Goal: Task Accomplishment & Management: Manage account settings

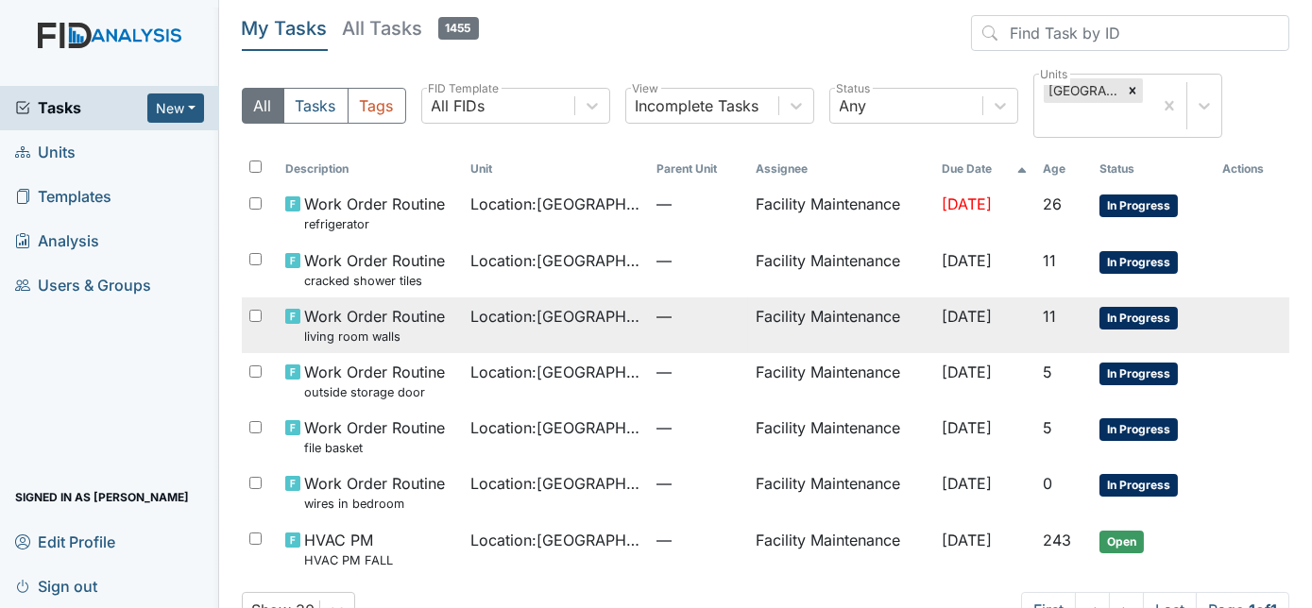
click at [446, 340] on td "Work Order Routine living room walls" at bounding box center [371, 326] width 186 height 56
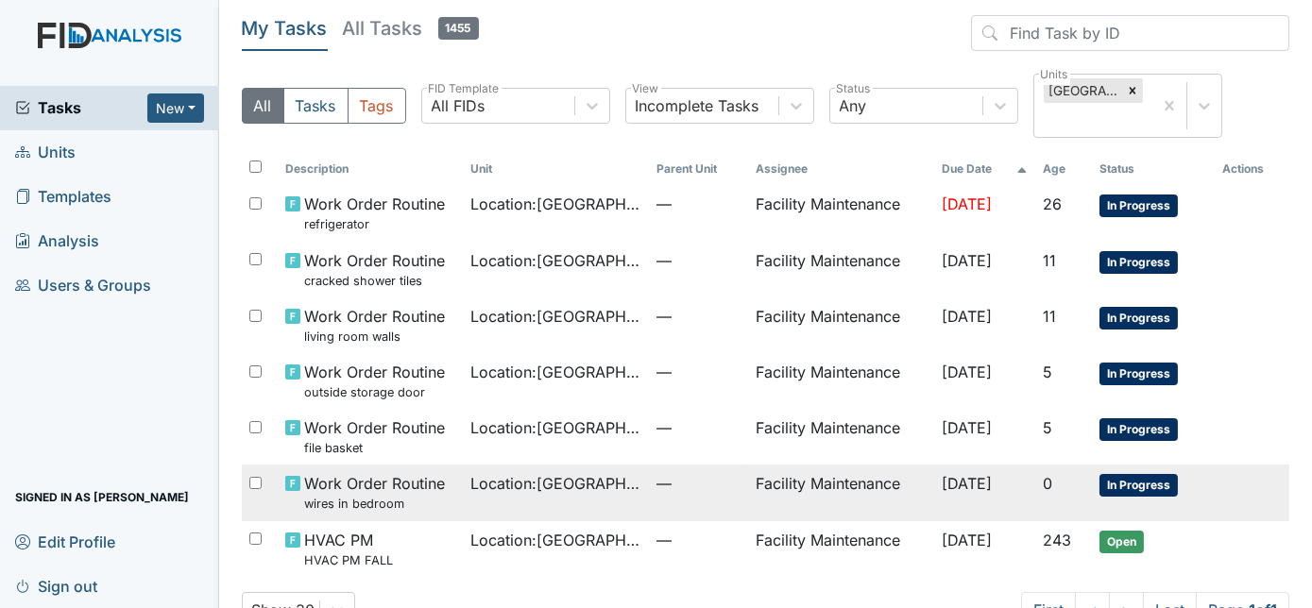
click at [525, 495] on td "Location : Beaufort Heights" at bounding box center [557, 493] width 186 height 56
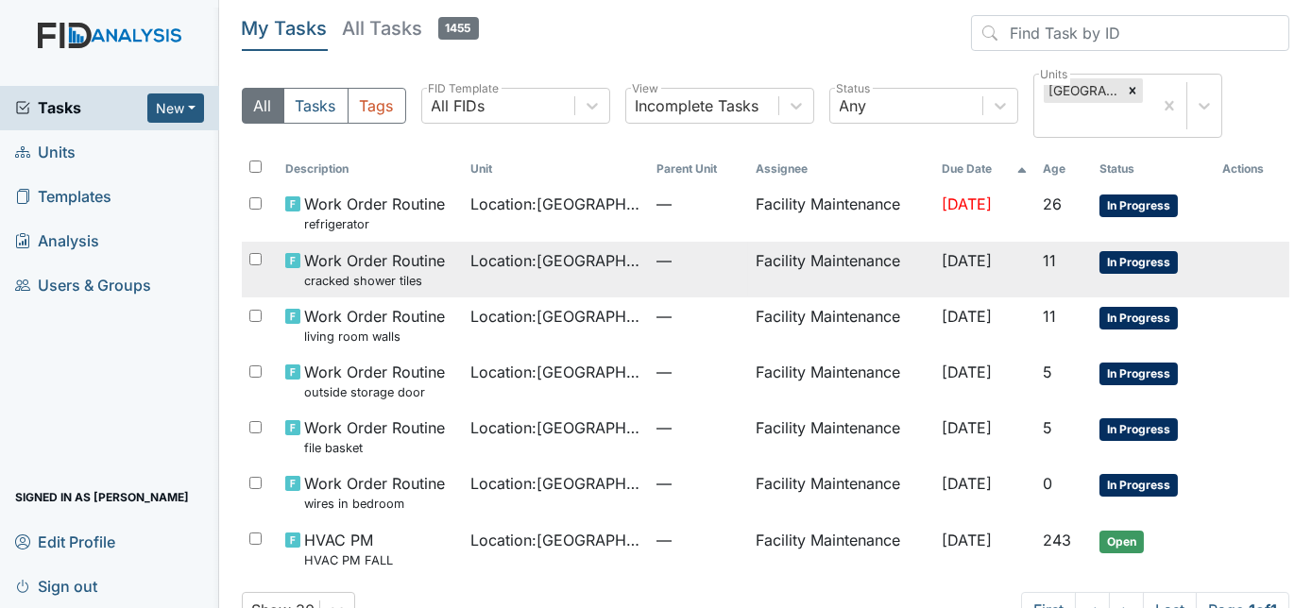
click at [531, 264] on span "Location : Beaufort Heights" at bounding box center [556, 260] width 171 height 23
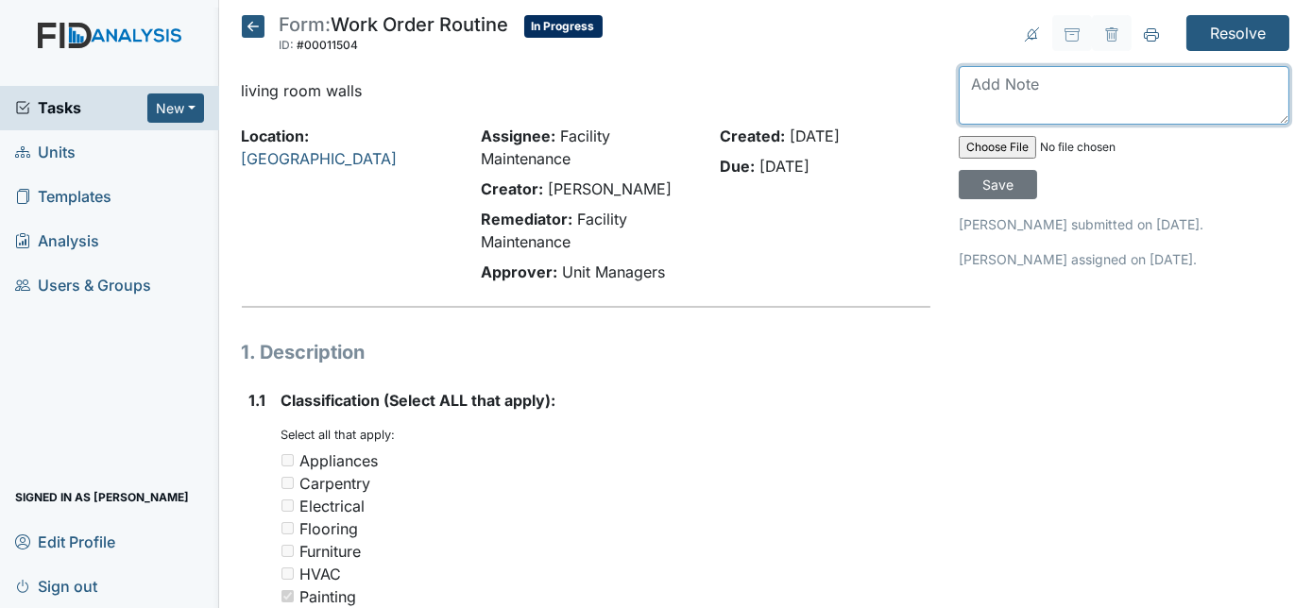
click at [1014, 92] on textarea at bounding box center [1124, 95] width 331 height 59
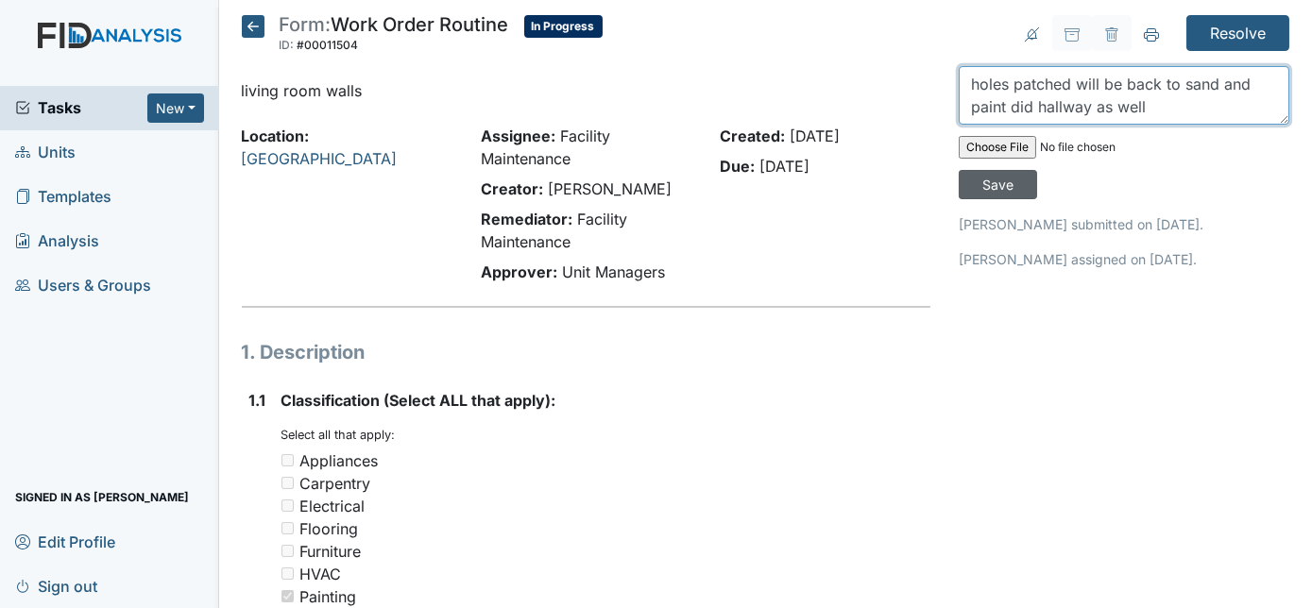
type textarea "holes patched will be back to sand and paint did hallway as well"
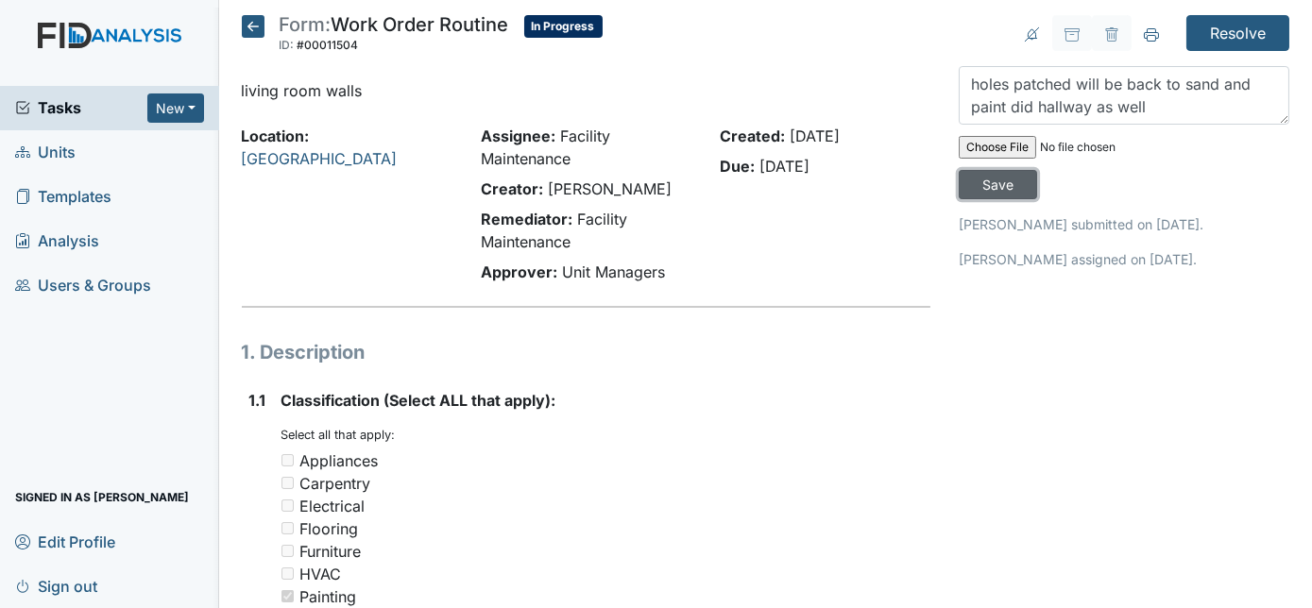
click at [1037, 170] on input "Save" at bounding box center [998, 184] width 78 height 29
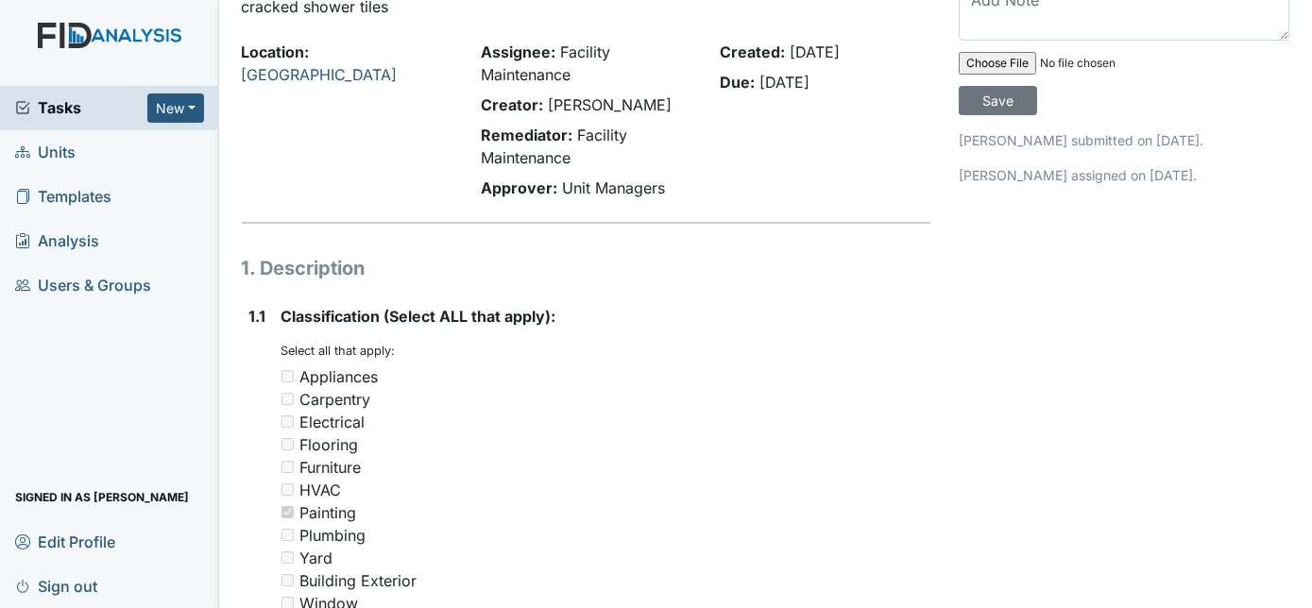
scroll to position [83, 0]
click at [995, 13] on textarea at bounding box center [1124, 12] width 331 height 59
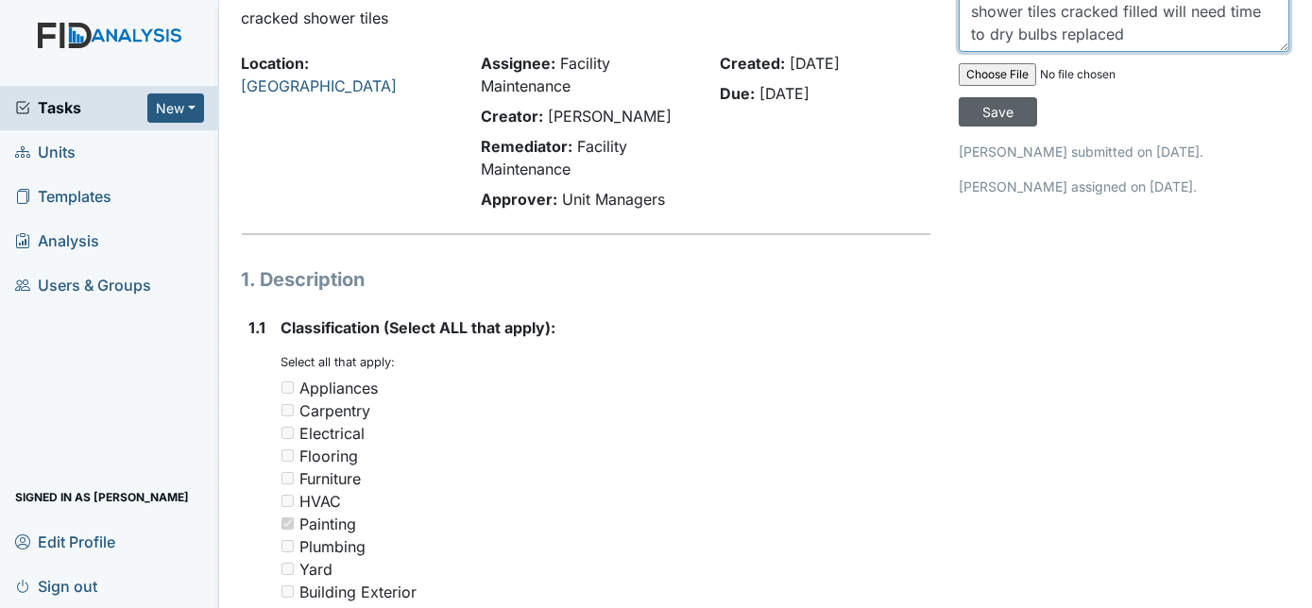
type textarea "shower tiles cracked filled will need time to dry bulbs replaced"
click at [1037, 97] on input "Save" at bounding box center [998, 111] width 78 height 29
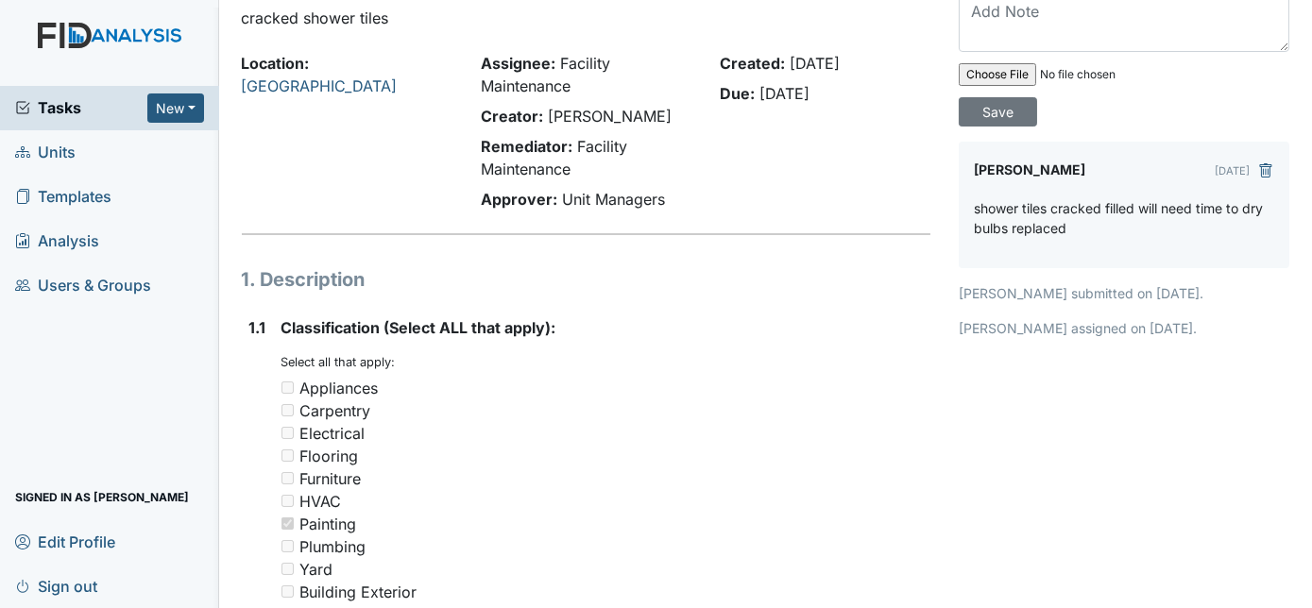
scroll to position [0, 0]
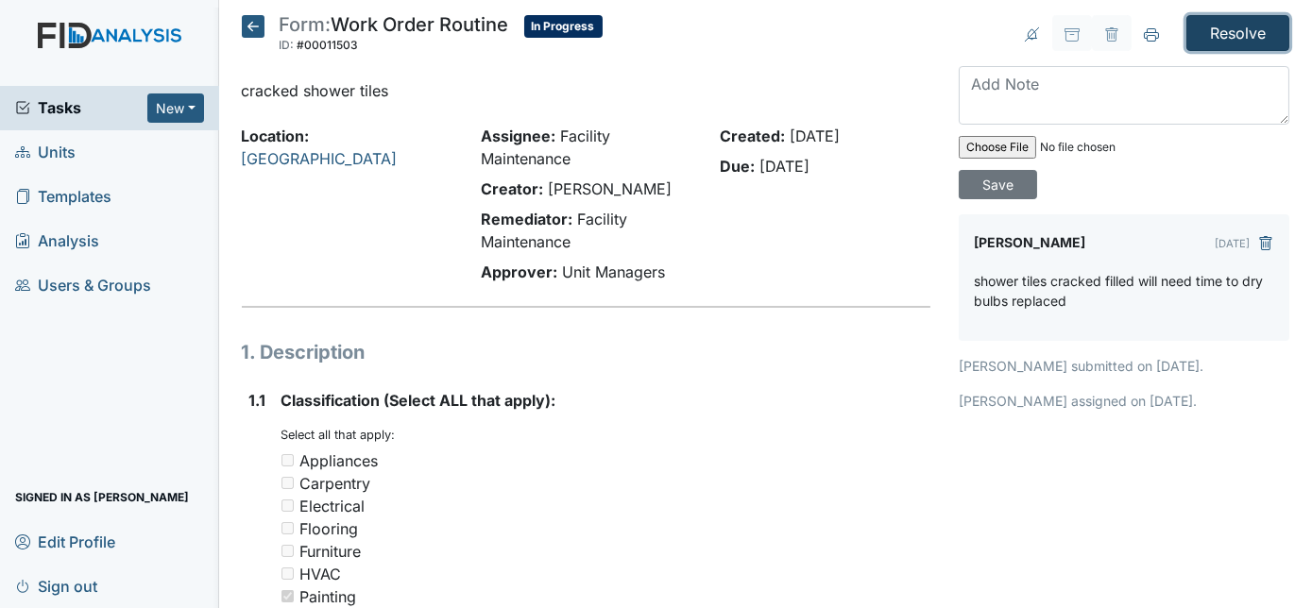
click at [1221, 29] on input "Resolve" at bounding box center [1237, 33] width 103 height 36
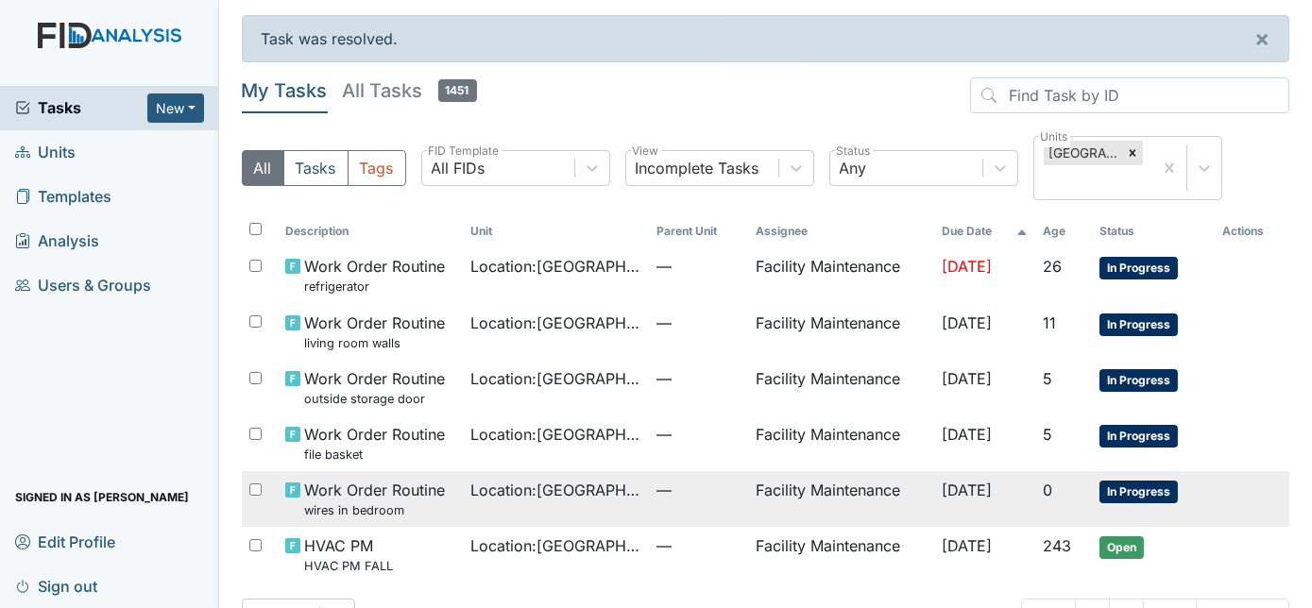
click at [554, 492] on span "Location : Beaufort Heights" at bounding box center [556, 490] width 171 height 23
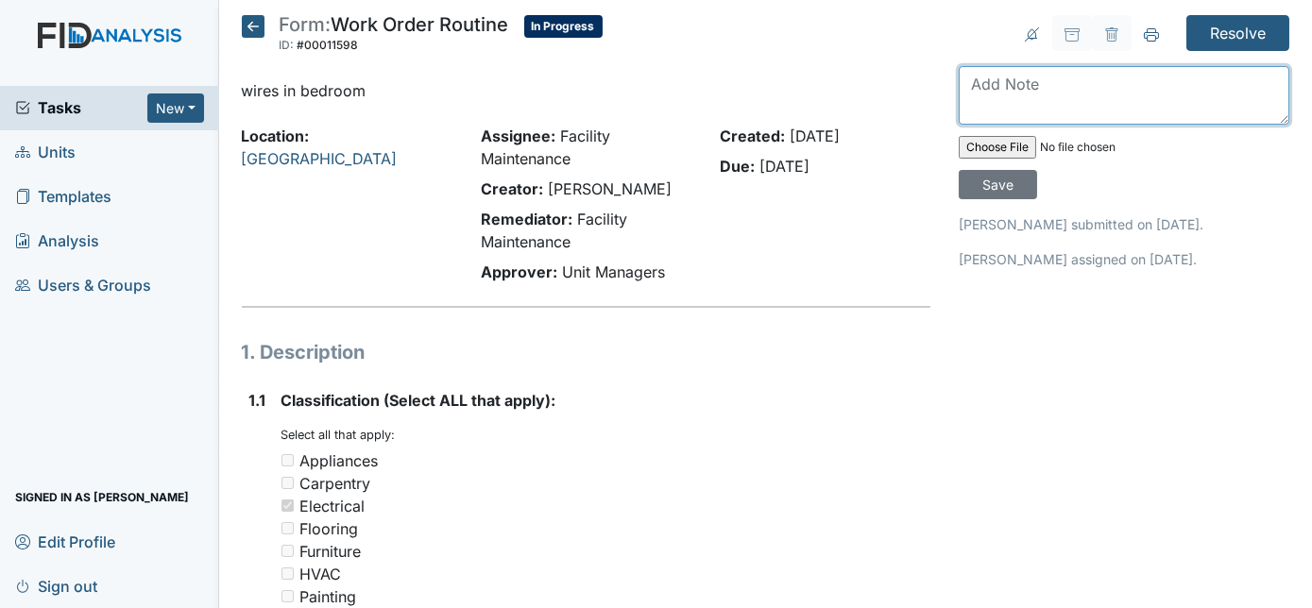
click at [1032, 91] on textarea at bounding box center [1124, 95] width 331 height 59
type textarea "v"
type textarea "cable wires pulled tight"
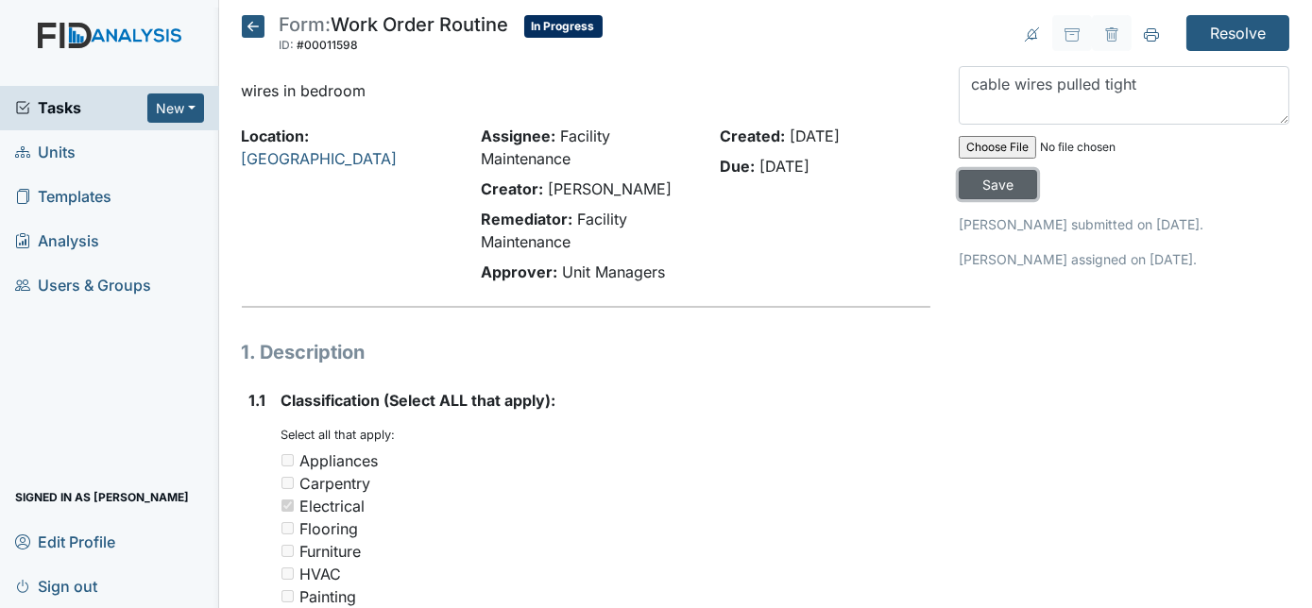
click at [1037, 170] on input "Save" at bounding box center [998, 184] width 78 height 29
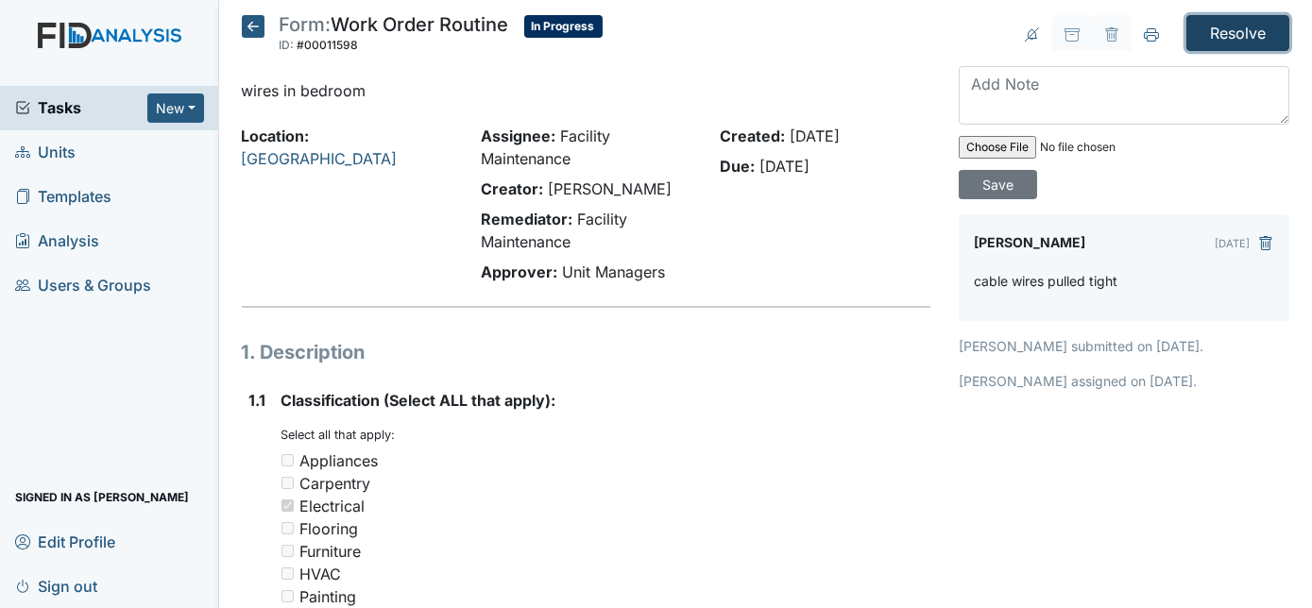
click at [1214, 33] on input "Resolve" at bounding box center [1237, 33] width 103 height 36
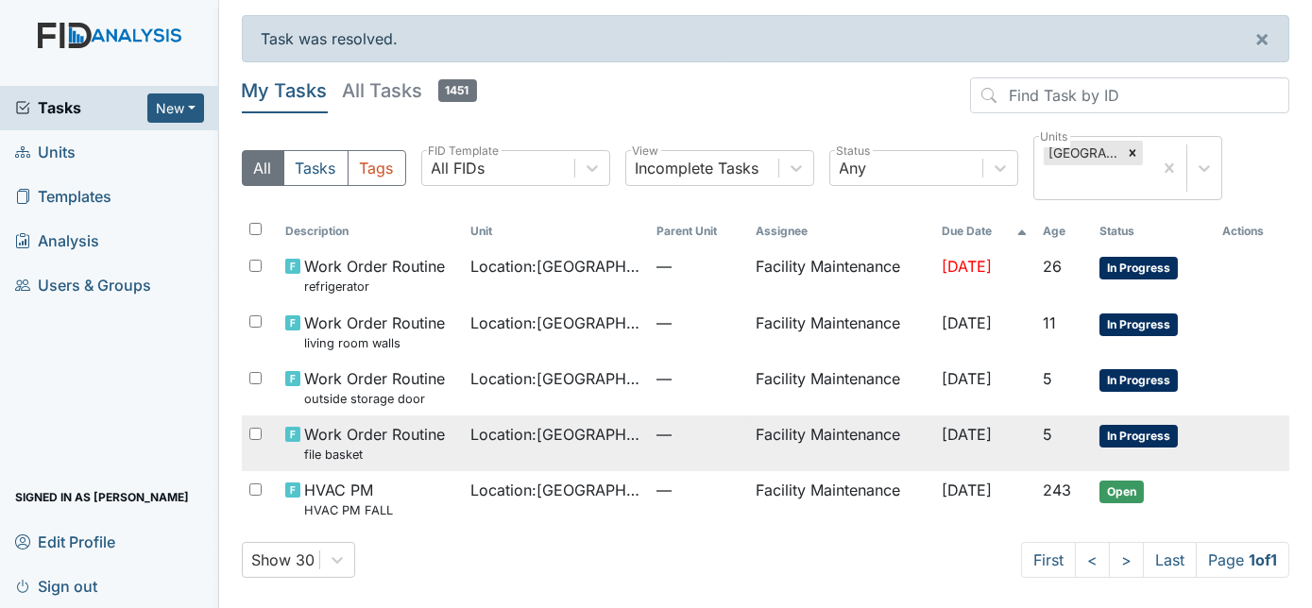
click at [749, 433] on td "Facility Maintenance" at bounding box center [841, 444] width 186 height 56
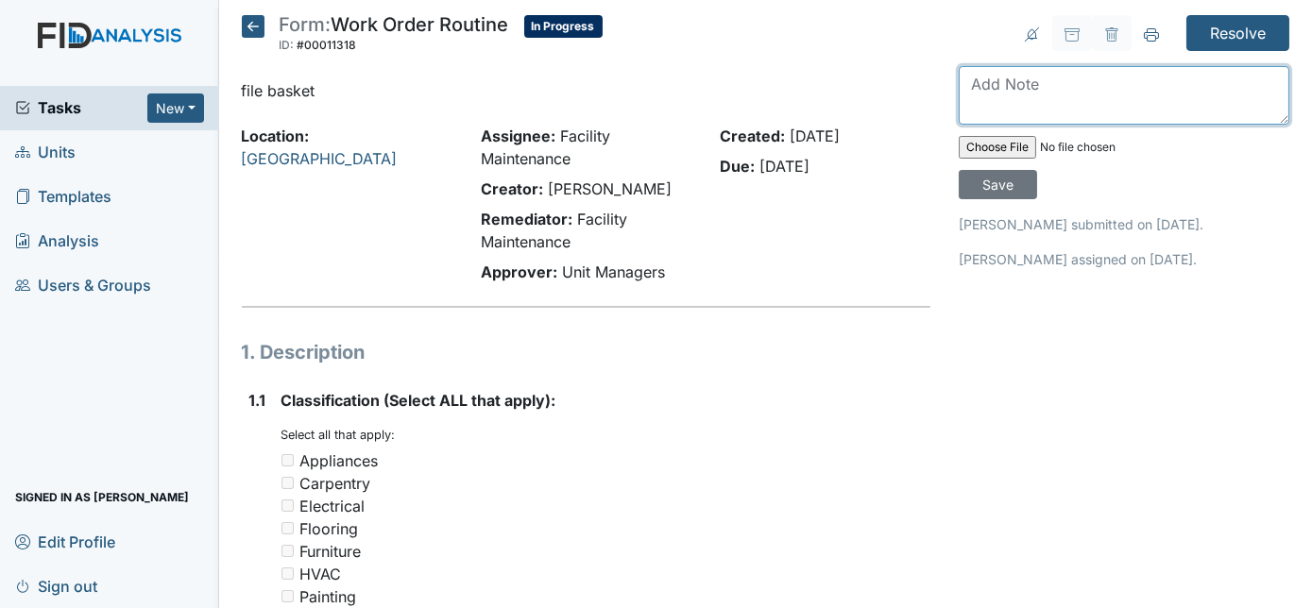
click at [1037, 84] on textarea at bounding box center [1124, 95] width 331 height 59
type textarea "installed on wall"
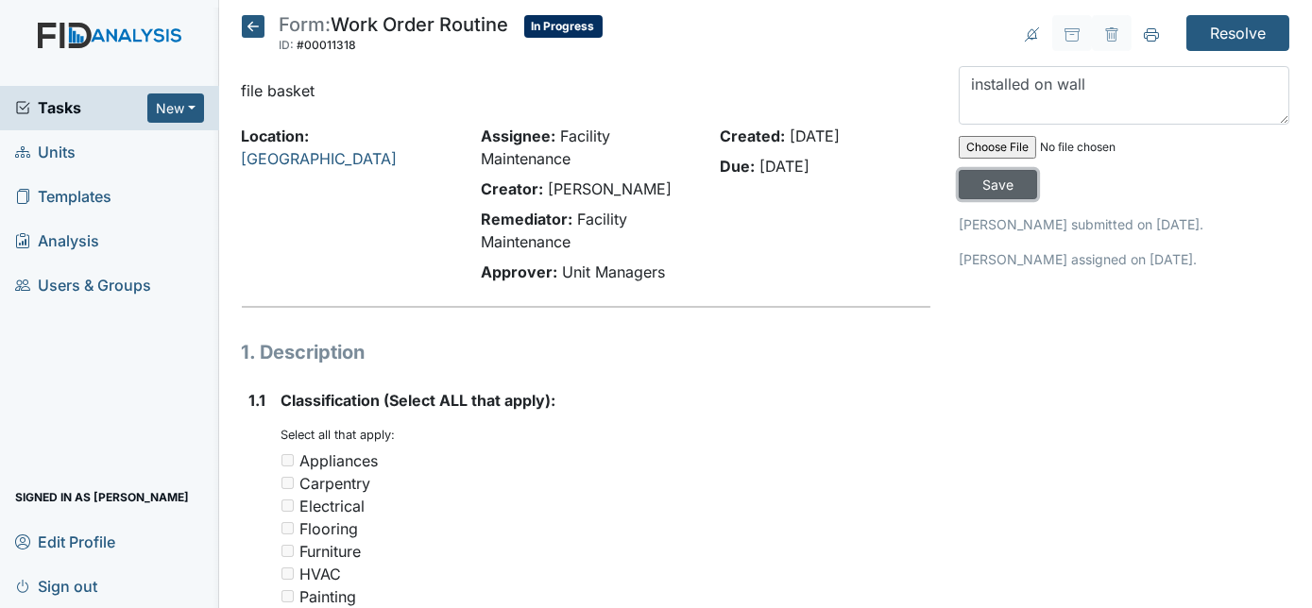
click at [1037, 170] on input "Save" at bounding box center [998, 184] width 78 height 29
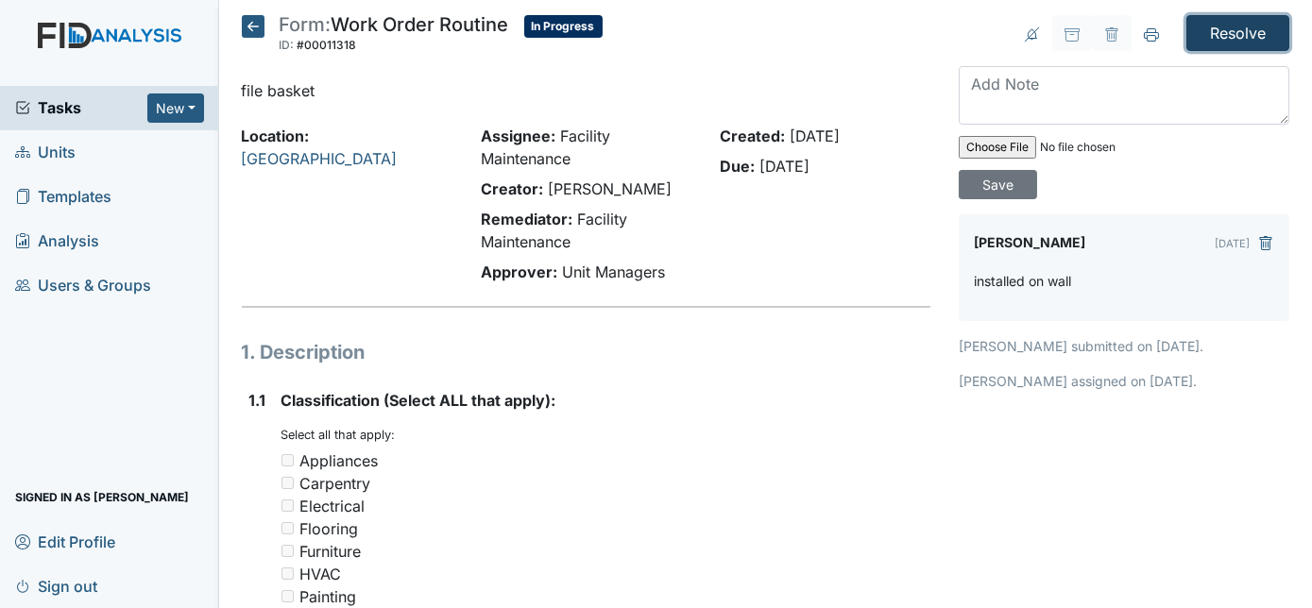
click at [1194, 46] on input "Resolve" at bounding box center [1237, 33] width 103 height 36
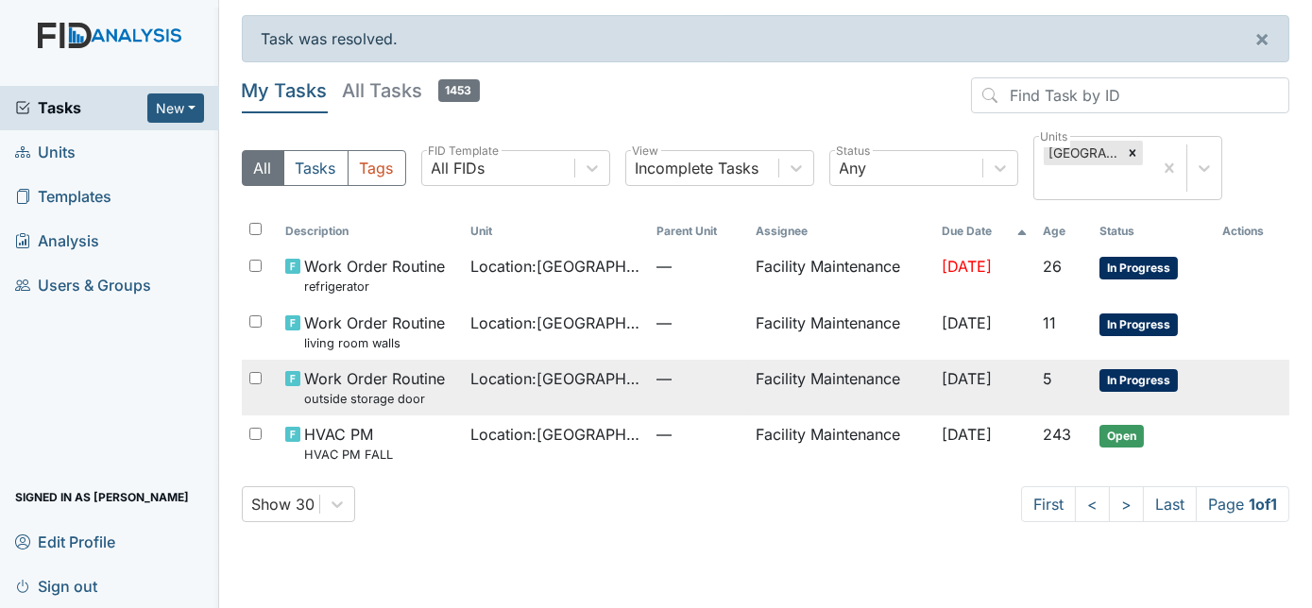
click at [749, 388] on td "Facility Maintenance" at bounding box center [841, 388] width 186 height 56
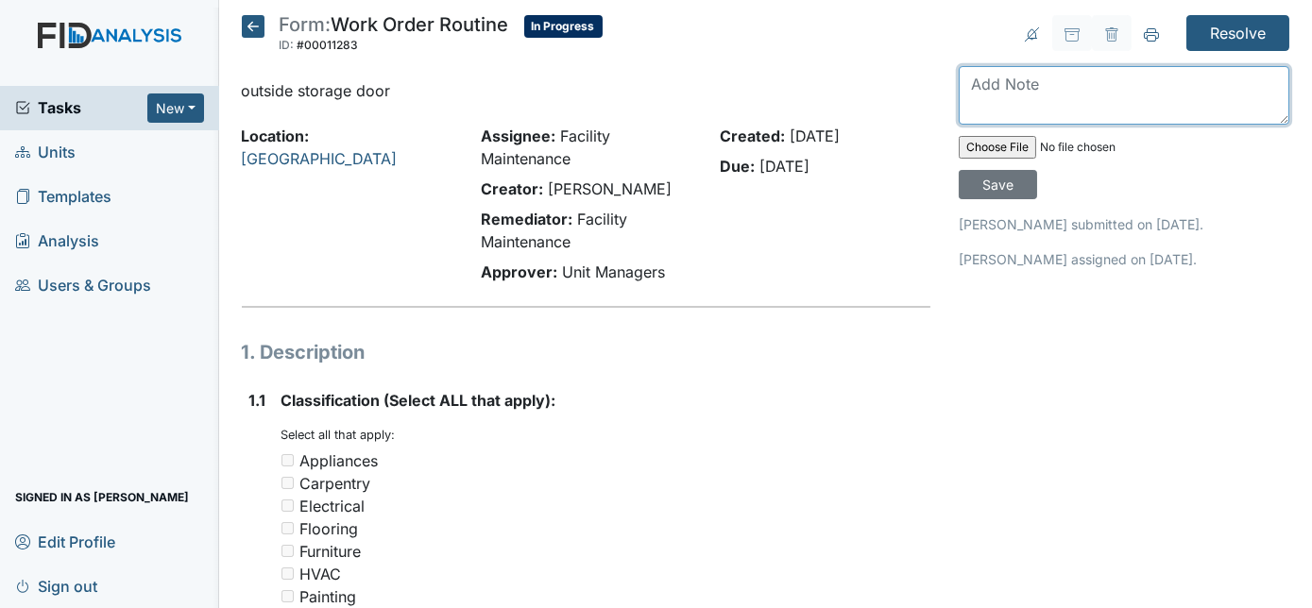
click at [999, 88] on textarea at bounding box center [1124, 95] width 331 height 59
type textarea "handle replaced"
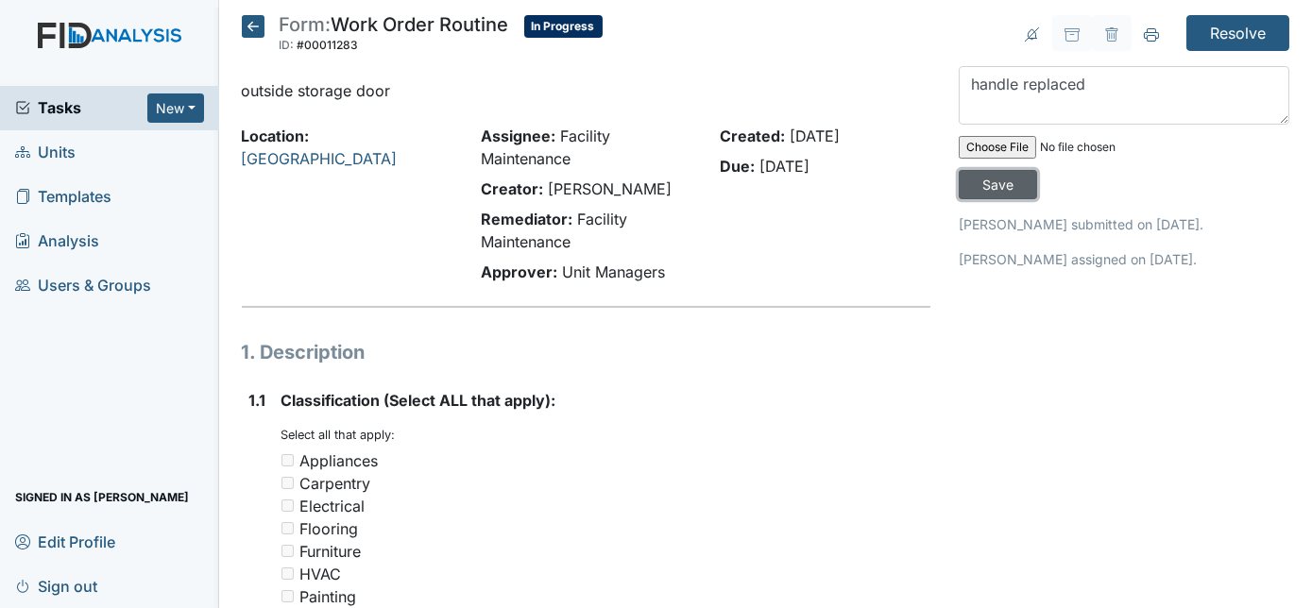
click at [1037, 170] on input "Save" at bounding box center [998, 184] width 78 height 29
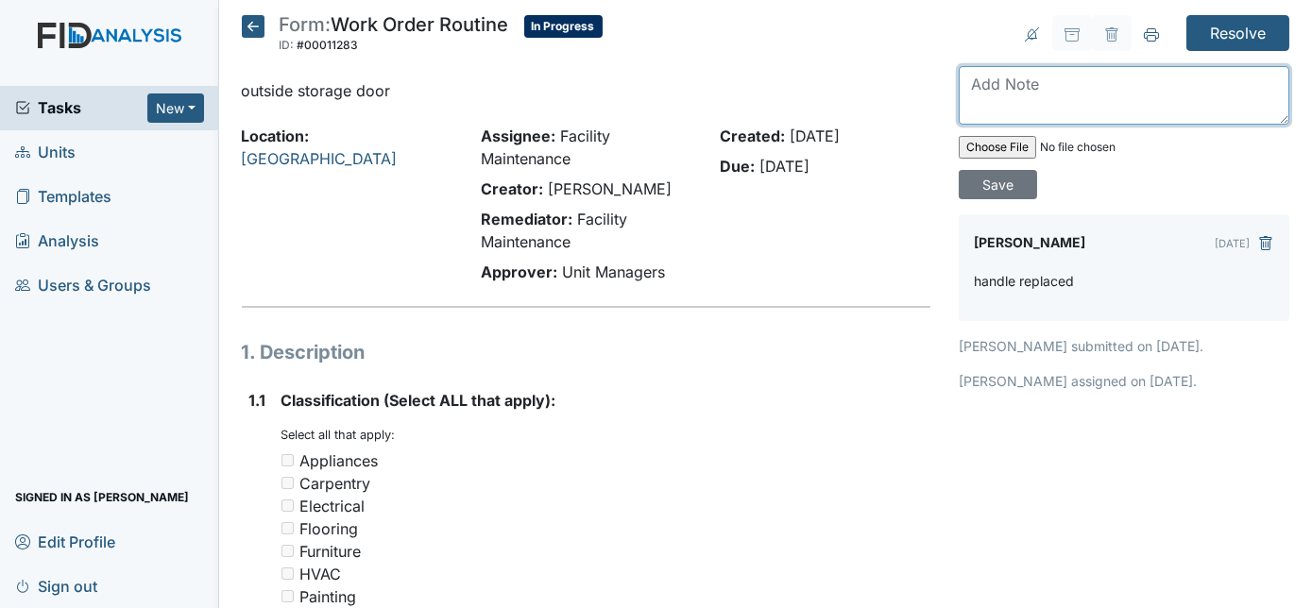
click at [1096, 84] on textarea at bounding box center [1124, 95] width 331 height 59
type textarea "keys on desk in office"
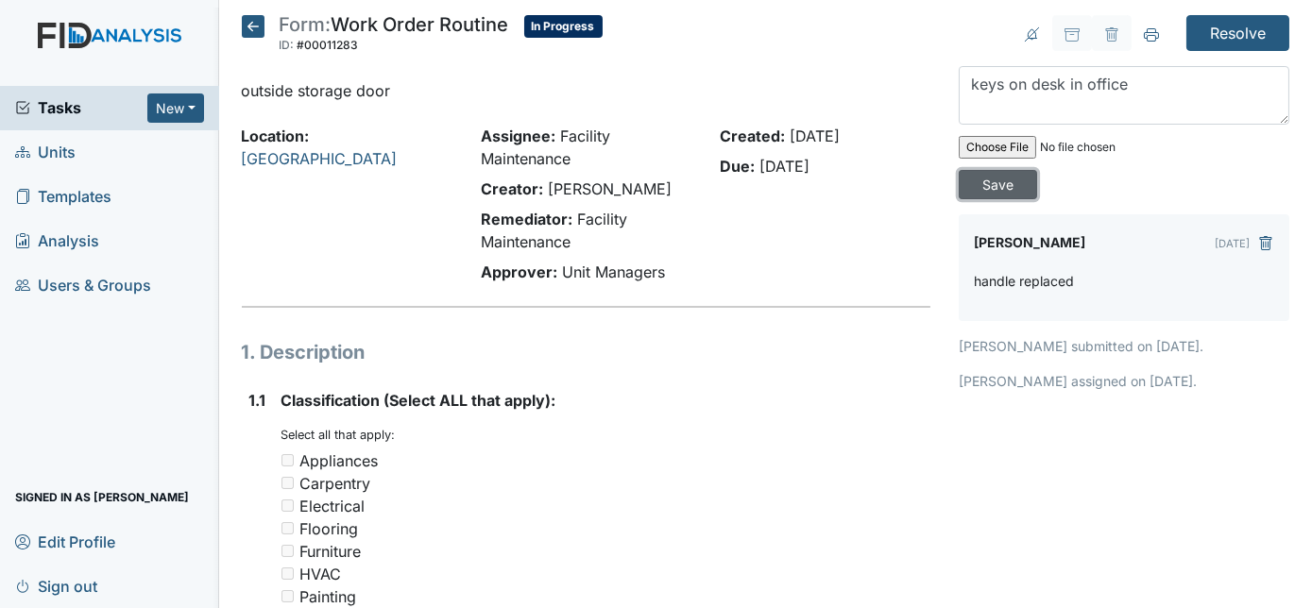
click at [1037, 170] on input "Save" at bounding box center [998, 184] width 78 height 29
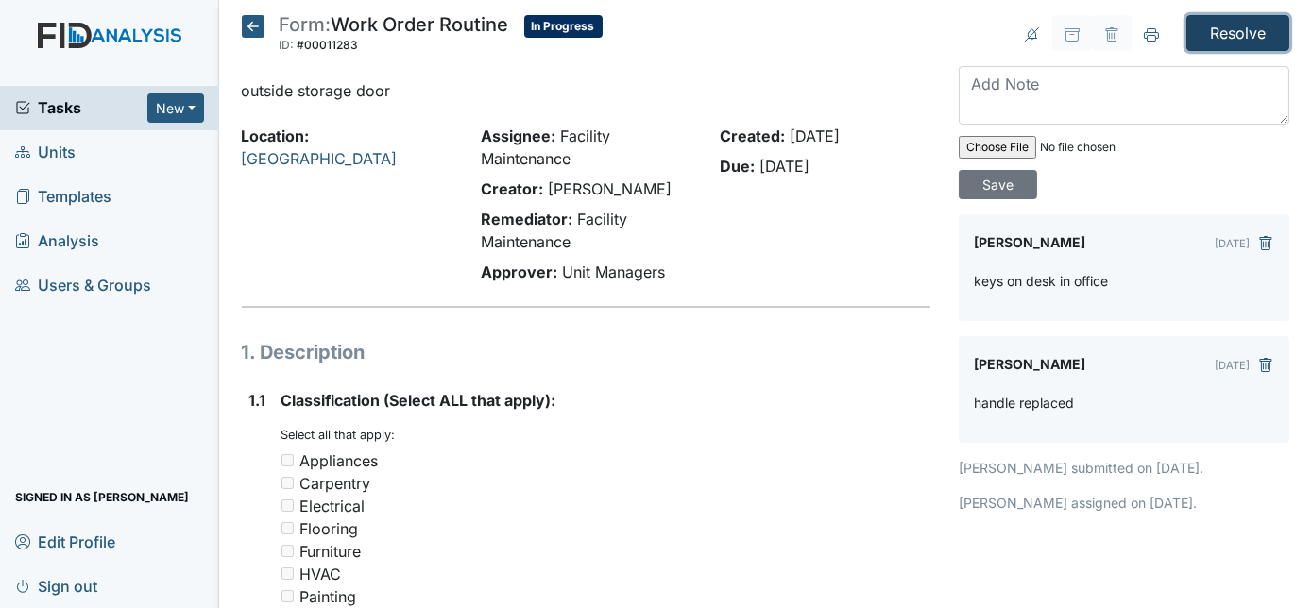
click at [1196, 29] on input "Resolve" at bounding box center [1237, 33] width 103 height 36
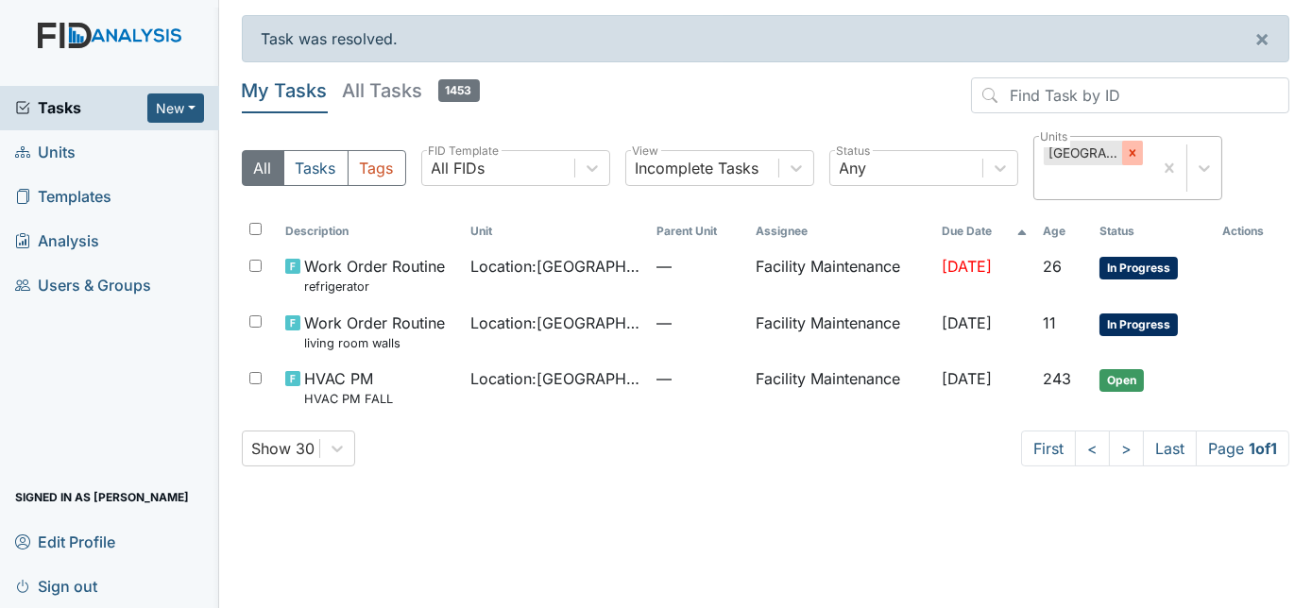
click at [1128, 148] on icon at bounding box center [1132, 152] width 13 height 13
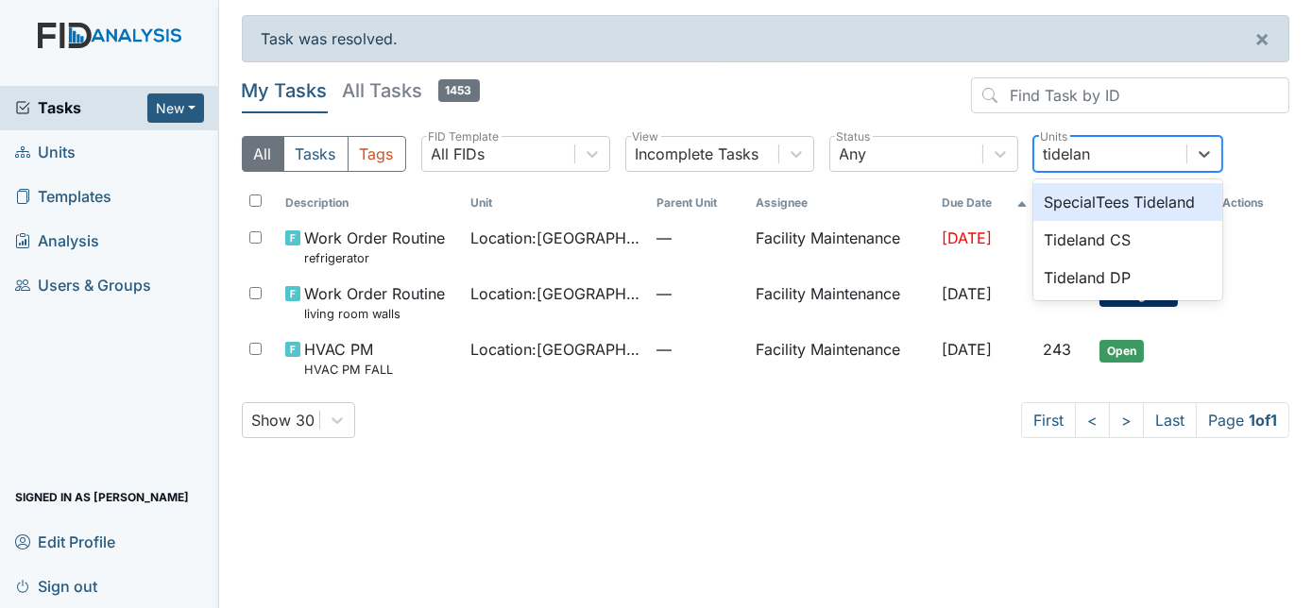
type input "tideland"
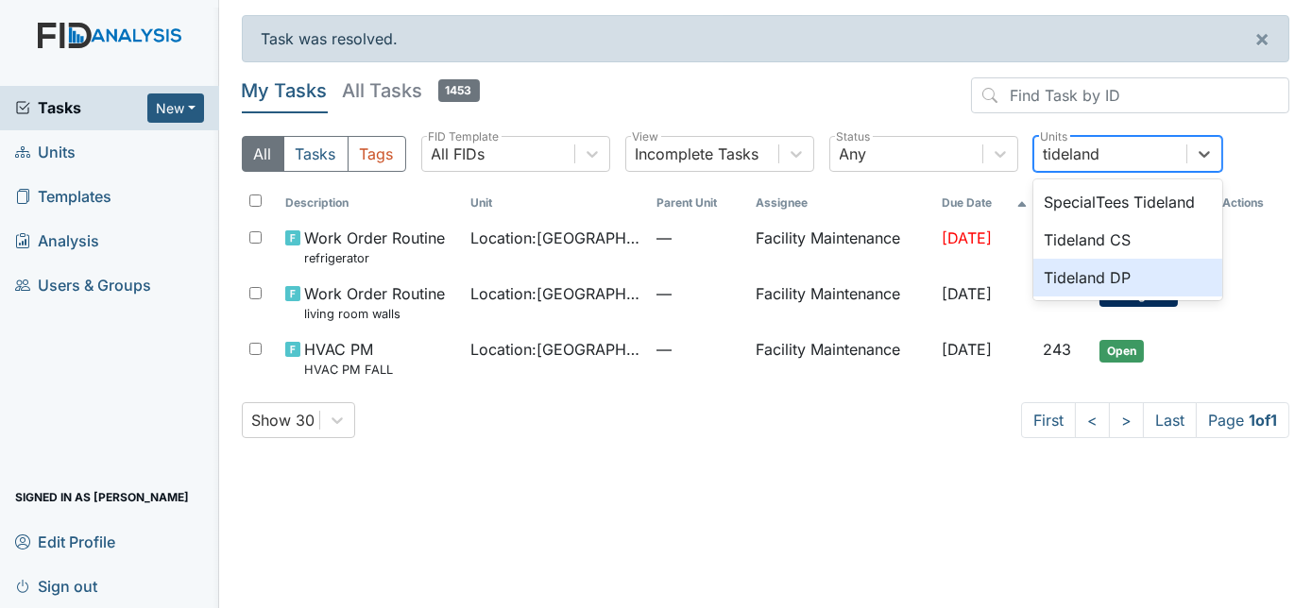
click at [1039, 285] on div "Tideland DP" at bounding box center [1127, 278] width 189 height 38
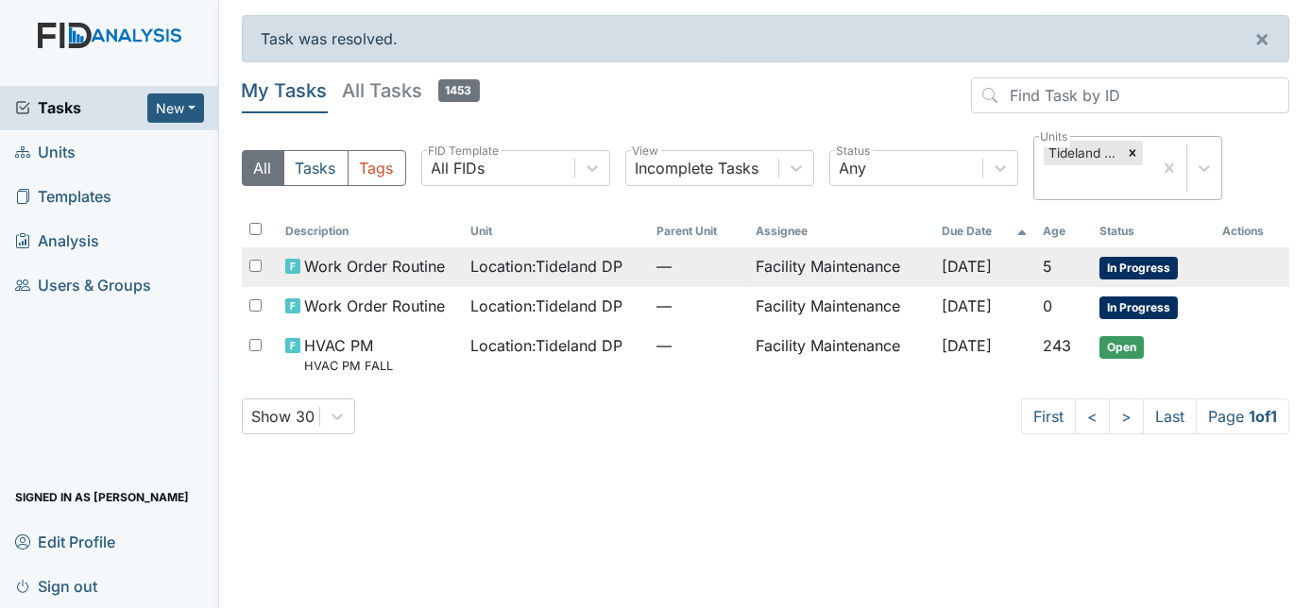
click at [774, 254] on td "Facility Maintenance" at bounding box center [841, 267] width 186 height 40
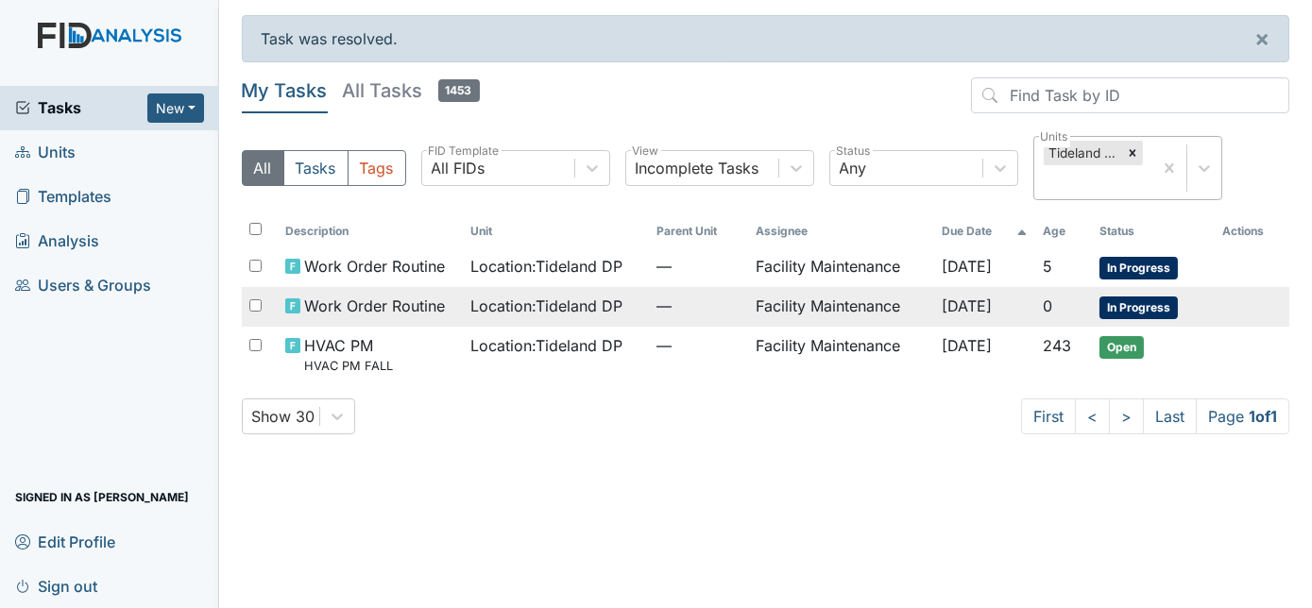
click at [617, 304] on span "Location : Tideland DP" at bounding box center [547, 306] width 152 height 23
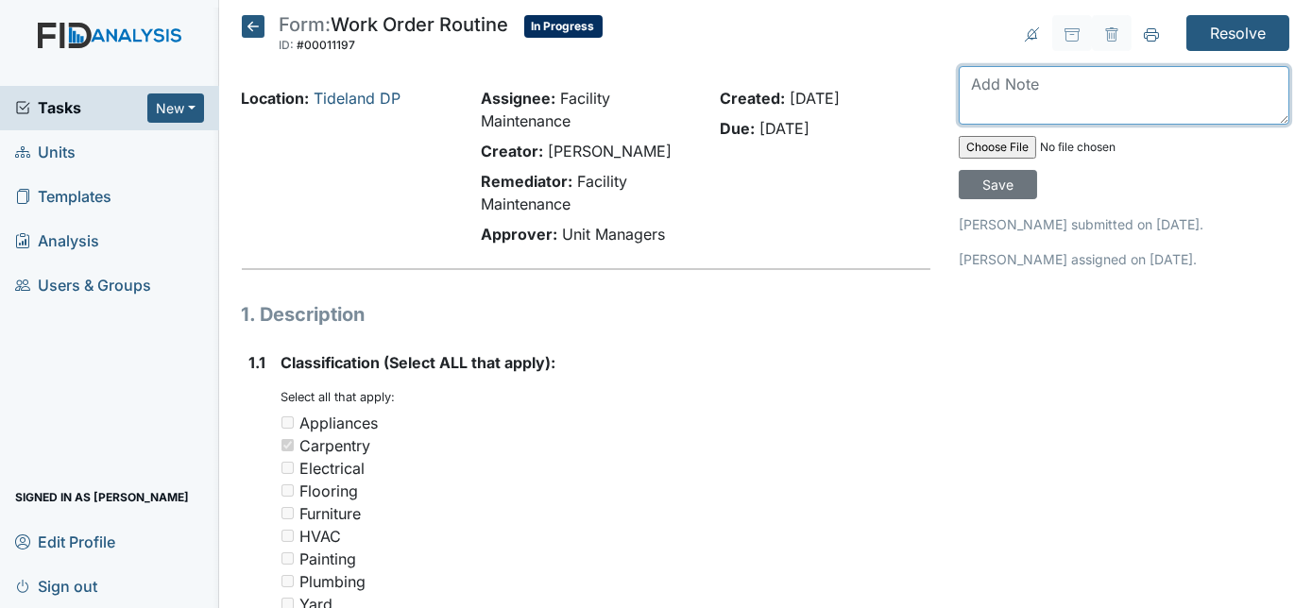
click at [1111, 91] on textarea at bounding box center [1124, 95] width 331 height 59
drag, startPoint x: 1013, startPoint y: 100, endPoint x: 962, endPoint y: 103, distance: 52.0
click at [962, 103] on textarea "20x18 inside of drawer front face board diminsions are" at bounding box center [1124, 95] width 331 height 59
drag, startPoint x: 991, startPoint y: 106, endPoint x: 969, endPoint y: 115, distance: 23.7
click at [969, 115] on textarea "20x18 inside of drawer front face board diminsions are" at bounding box center [1124, 95] width 331 height 59
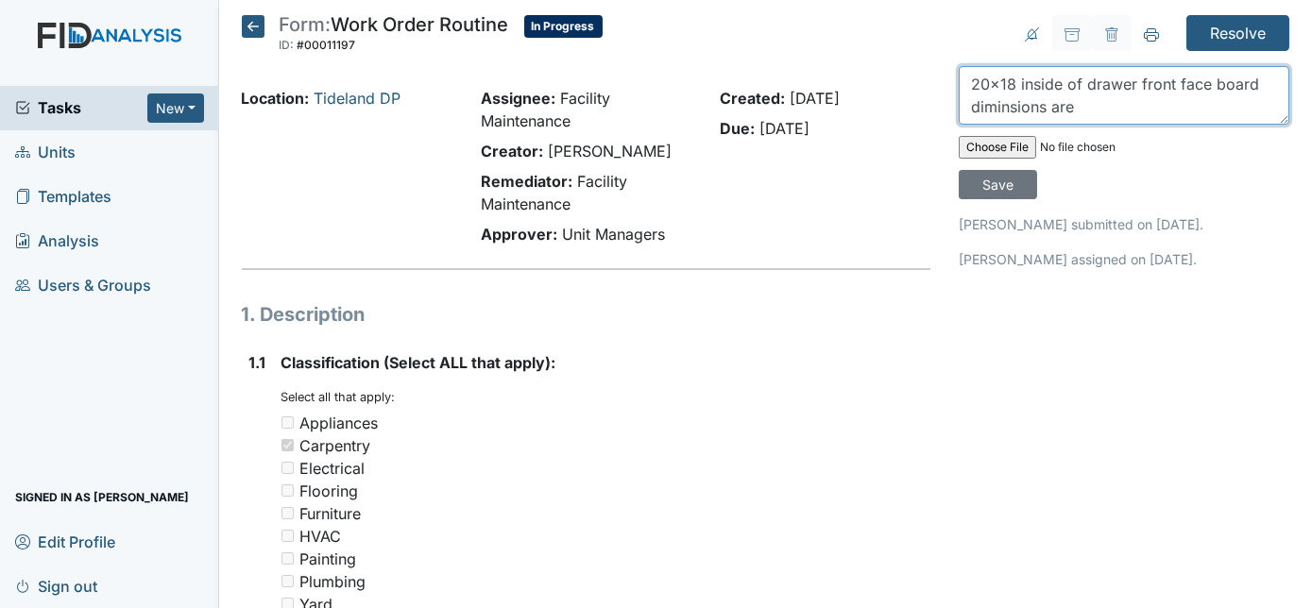
click at [992, 106] on textarea "20x18 inside of drawer front face board diminsions are" at bounding box center [1124, 95] width 331 height 59
click at [1105, 98] on textarea "20x18 inside of drawer front face board dimensions are" at bounding box center [1124, 95] width 331 height 59
click at [1102, 101] on textarea "20x18 inside of drawer front face board dimensions are 22x5 3/4" at bounding box center [1124, 95] width 331 height 59
type textarea "20x18 inside of drawer front face board dimensions are 22x 5 3/4"
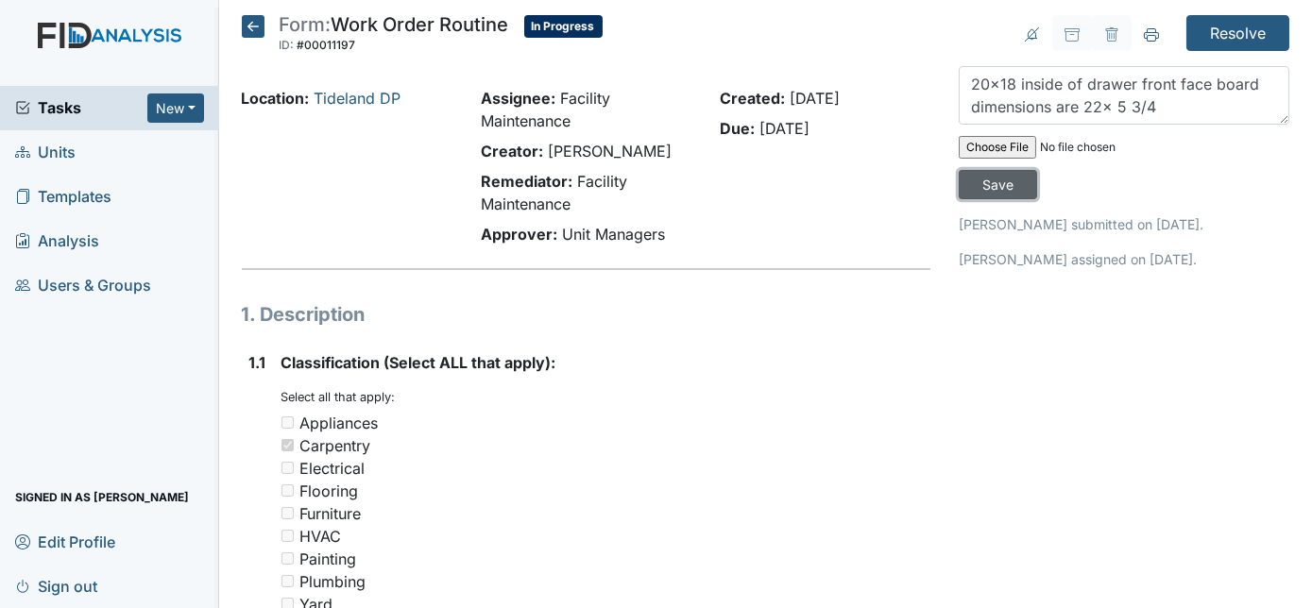
click at [1037, 170] on input "Save" at bounding box center [998, 184] width 78 height 29
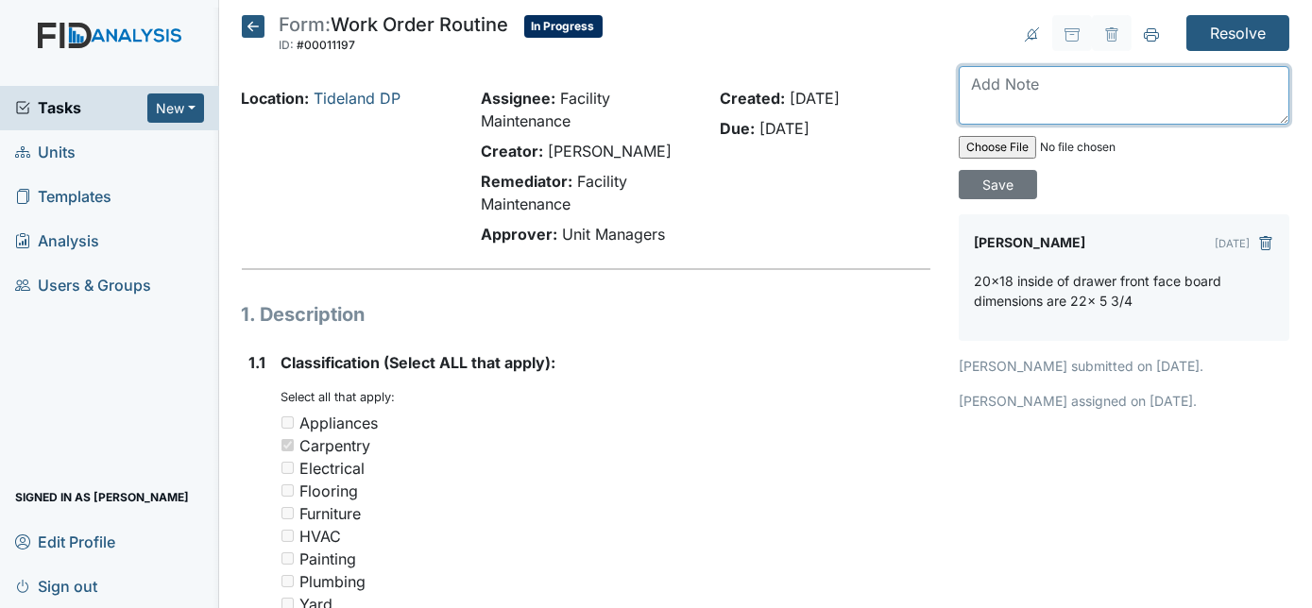
click at [1030, 111] on textarea at bounding box center [1124, 95] width 331 height 59
type textarea "will order new drawer"
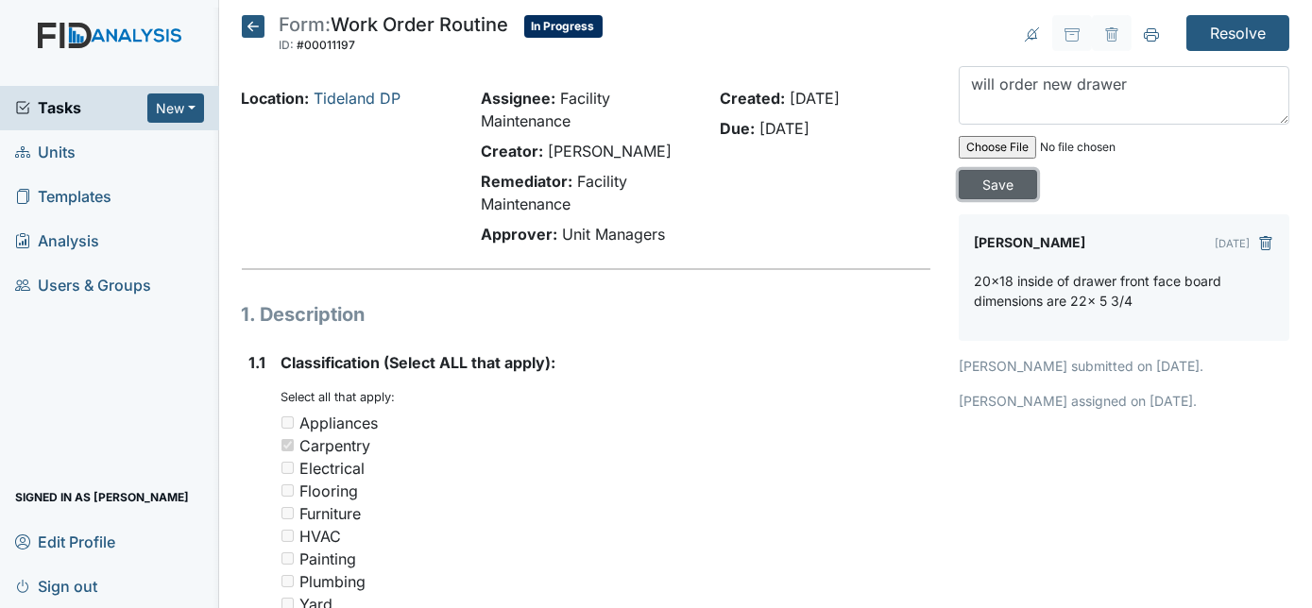
click at [1037, 170] on input "Save" at bounding box center [998, 184] width 78 height 29
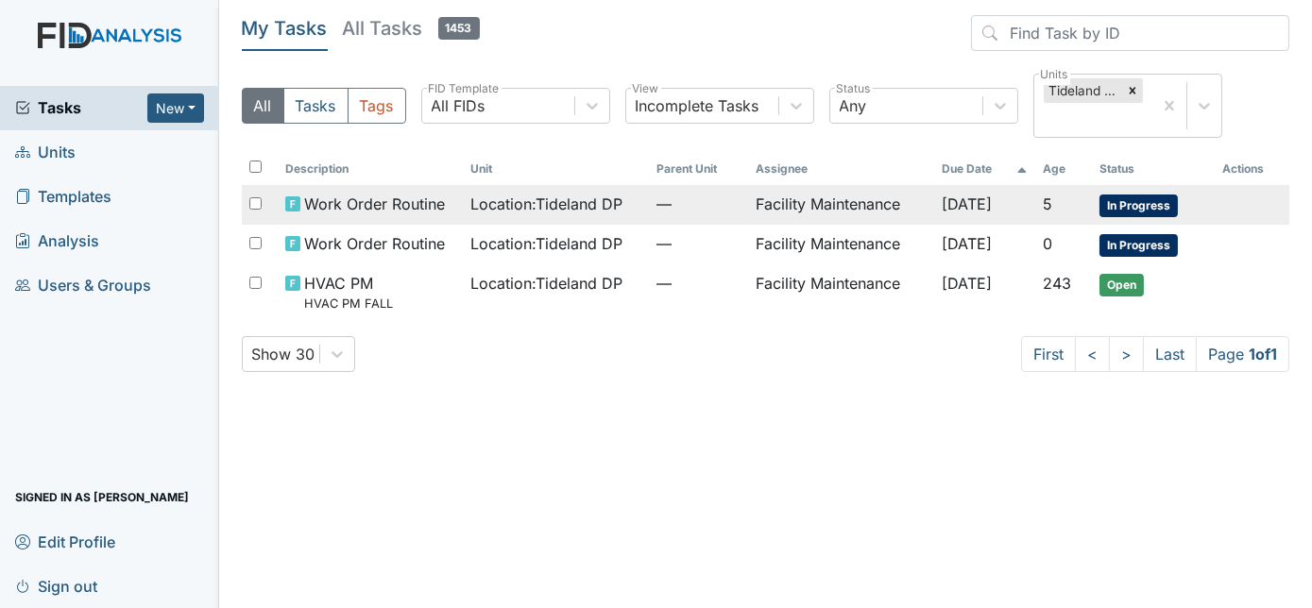
click at [434, 207] on span "Work Order Routine" at bounding box center [374, 204] width 141 height 23
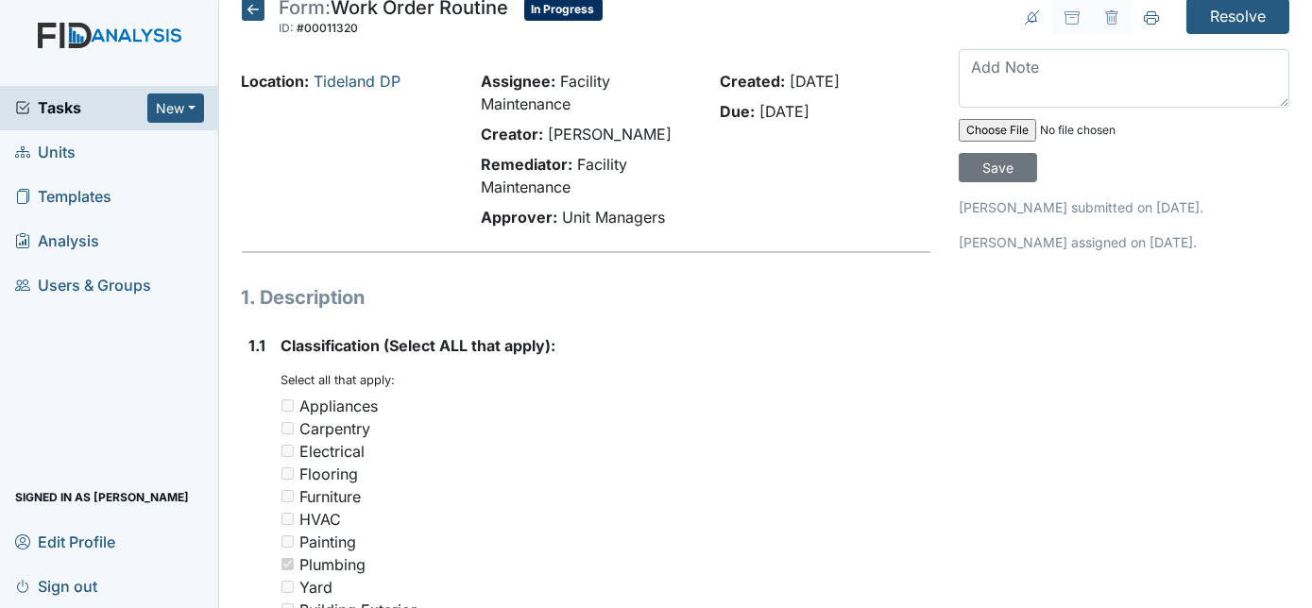
scroll to position [20, 0]
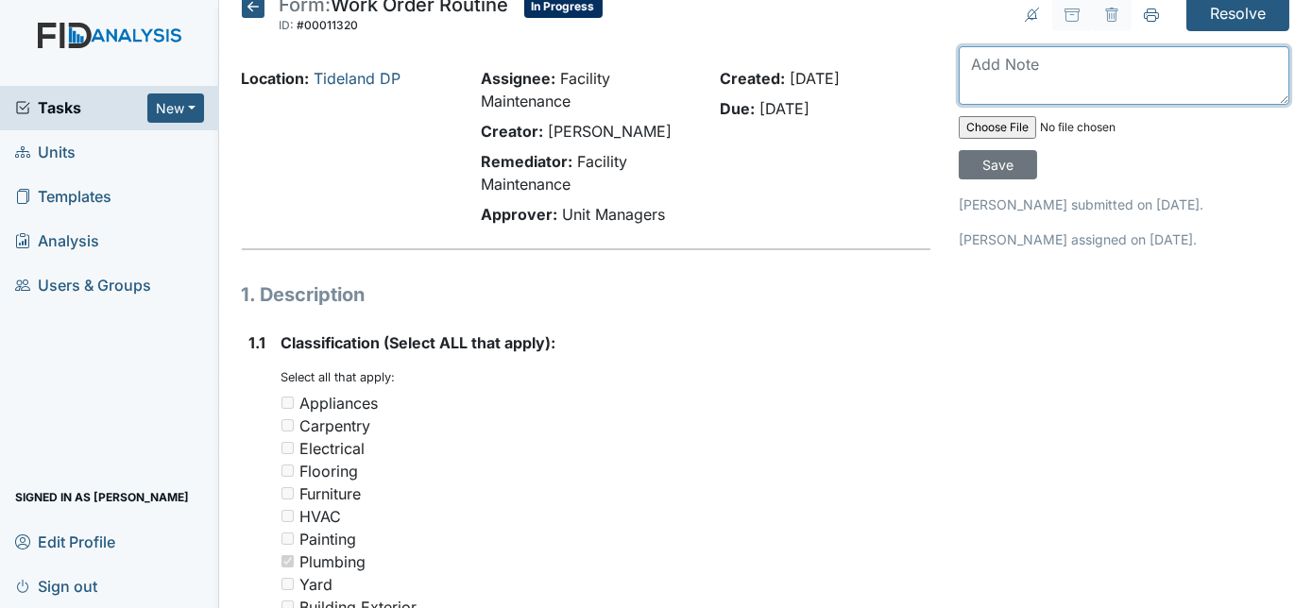
click at [1057, 69] on textarea at bounding box center [1124, 75] width 331 height 59
type textarea "flushing now probed lines"
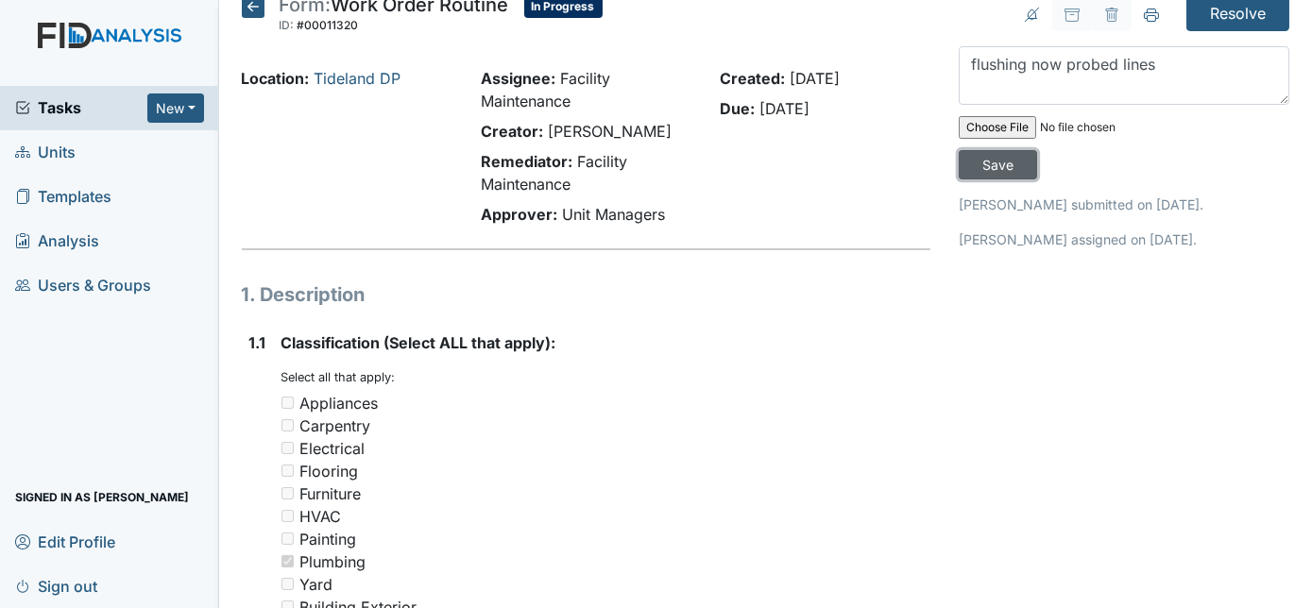
click at [1037, 150] on input "Save" at bounding box center [998, 164] width 78 height 29
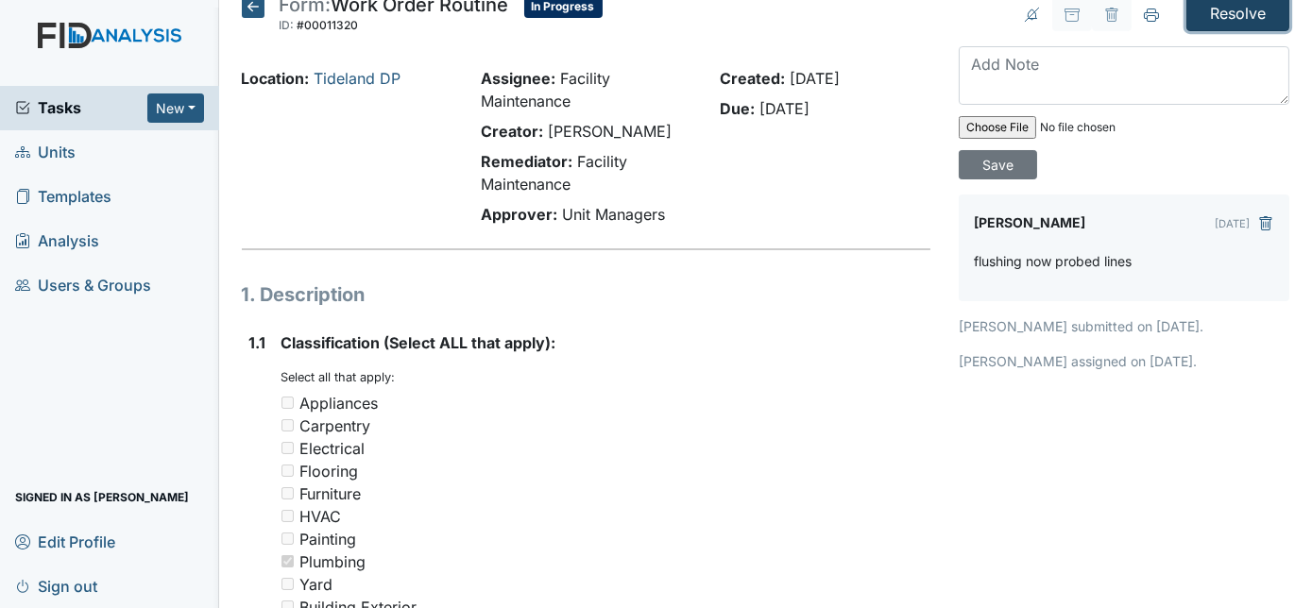
click at [1204, 12] on input "Resolve" at bounding box center [1237, 13] width 103 height 36
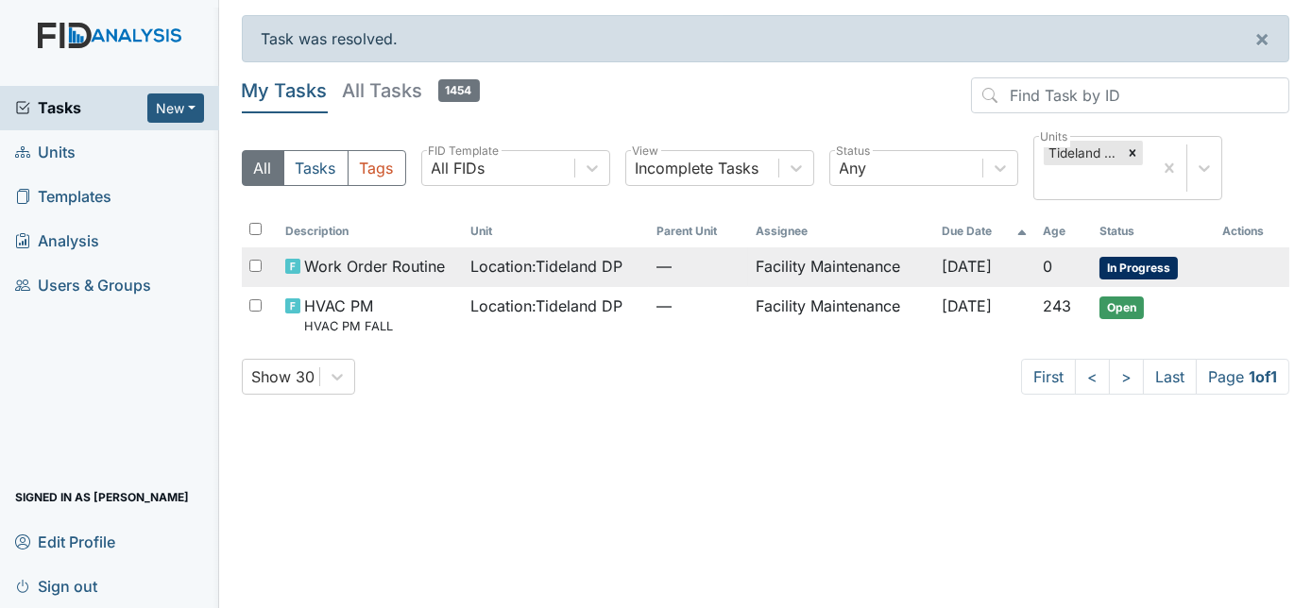
click at [757, 277] on td "Facility Maintenance" at bounding box center [841, 267] width 186 height 40
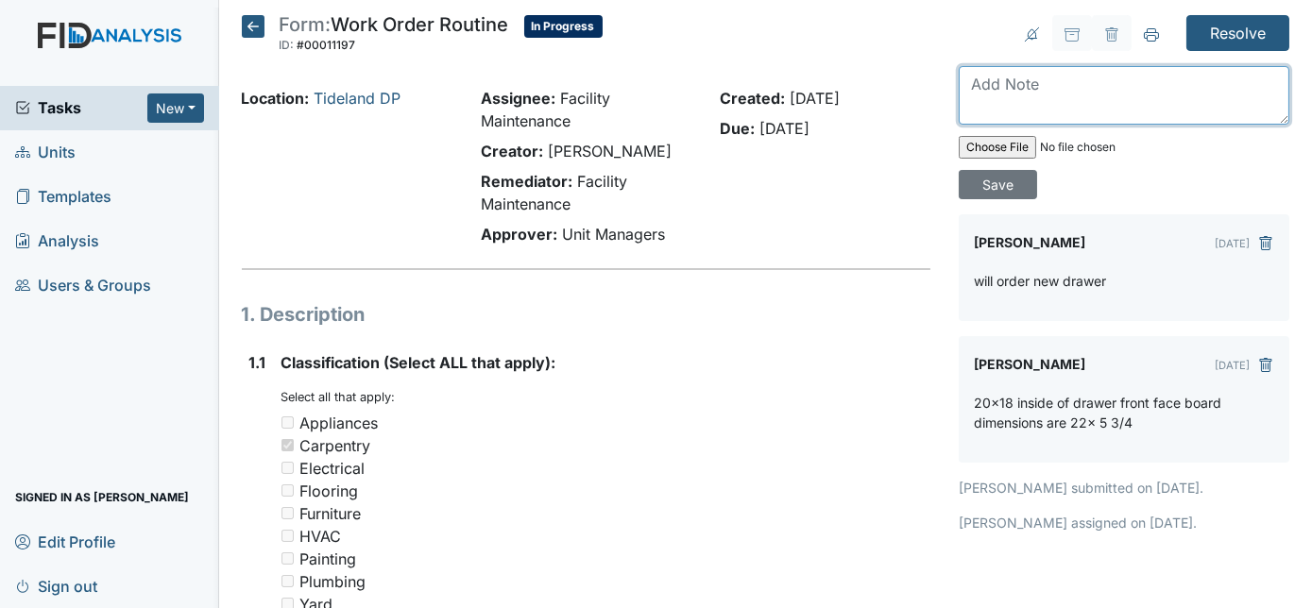
click at [978, 88] on textarea at bounding box center [1124, 95] width 331 height 59
type textarea "fixed temporarily till new one comes in"
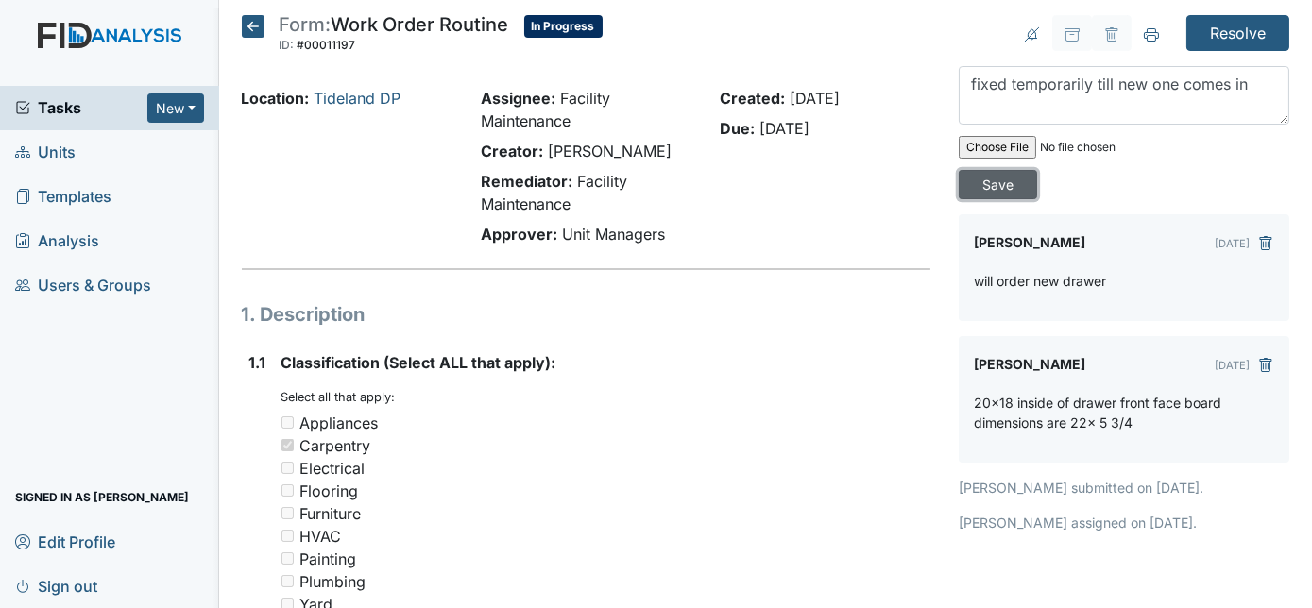
click at [1037, 170] on input "Save" at bounding box center [998, 184] width 78 height 29
